Goal: Information Seeking & Learning: Learn about a topic

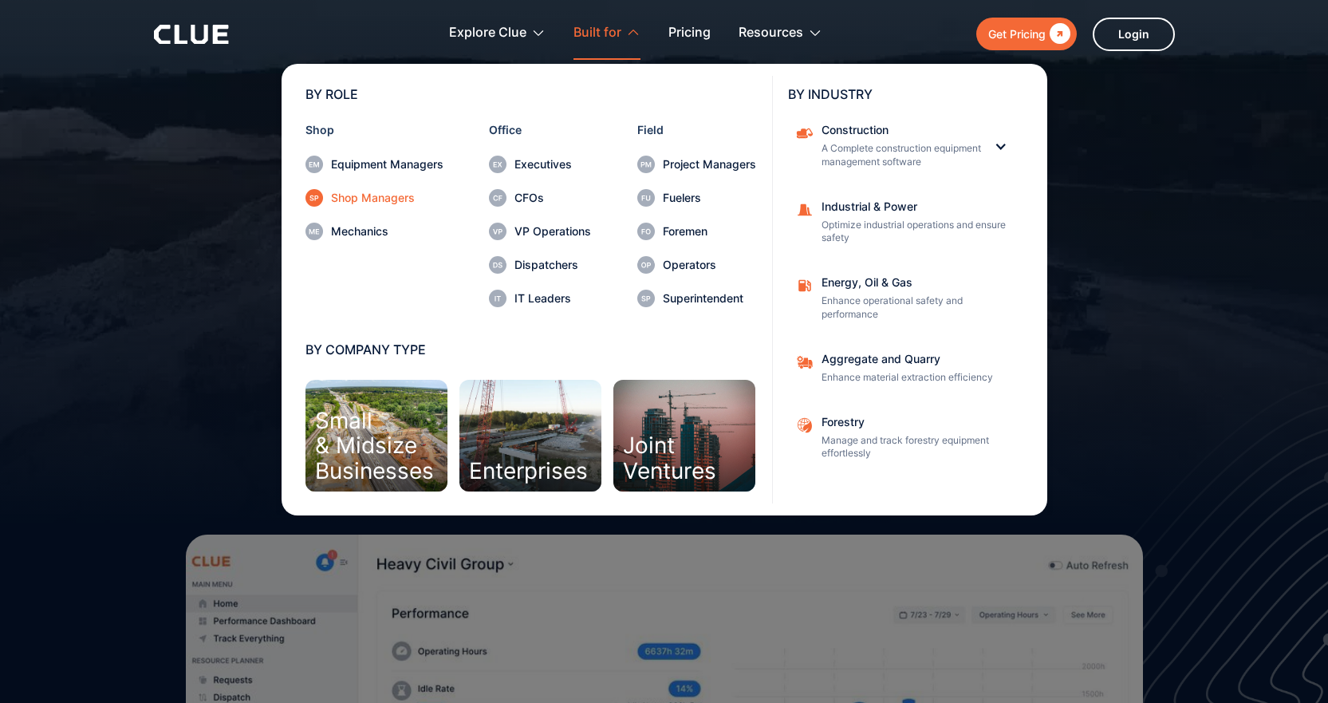
click at [376, 195] on div "Shop Managers" at bounding box center [387, 197] width 112 height 11
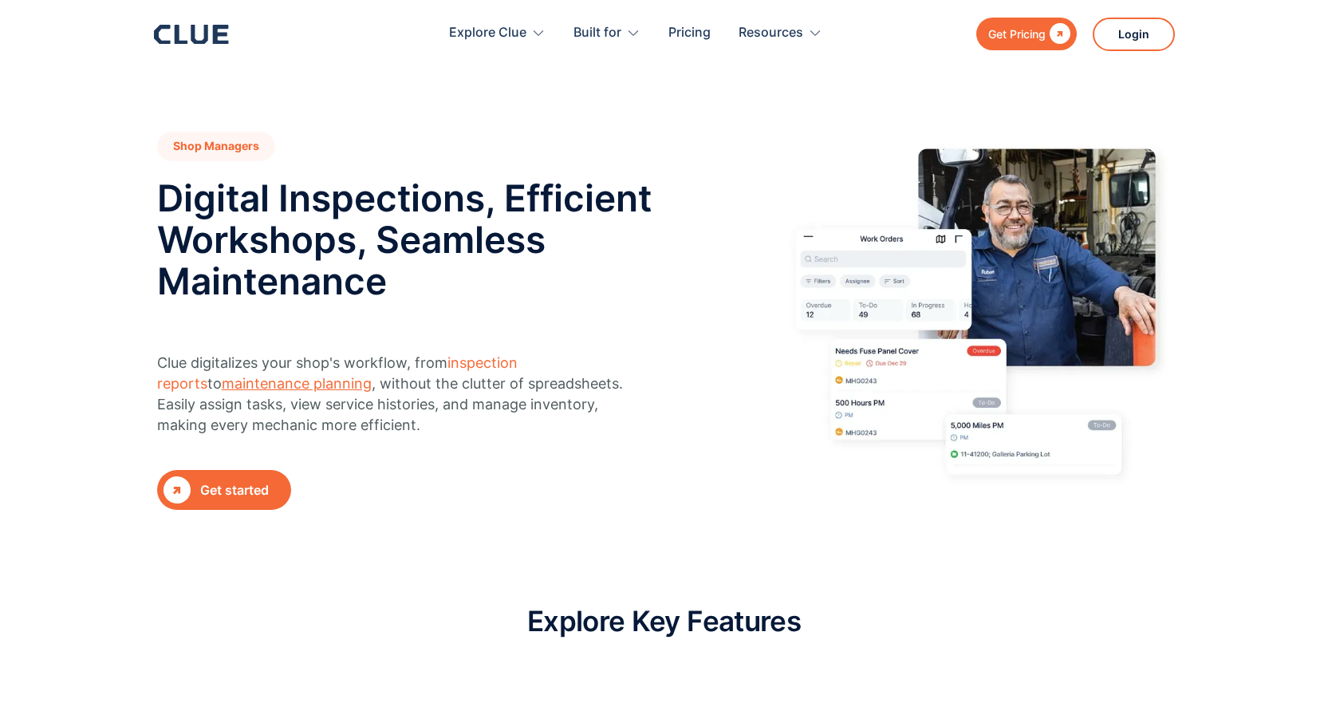
click at [235, 385] on link "maintenance planning" at bounding box center [297, 383] width 150 height 17
